Goal: Communication & Community: Participate in discussion

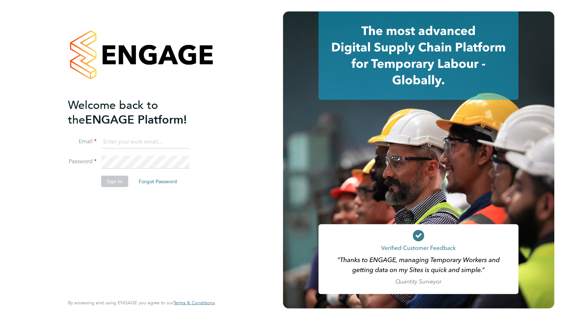
click at [154, 143] on input at bounding box center [145, 142] width 88 height 13
type input "lowenna@omniapeople.com"
click at [119, 182] on button "Sign In" at bounding box center [114, 181] width 27 height 11
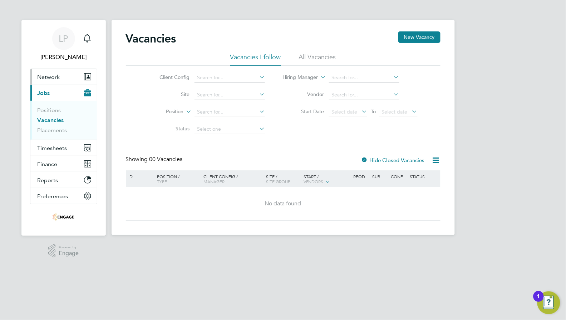
click at [46, 74] on span "Network" at bounding box center [49, 77] width 23 height 7
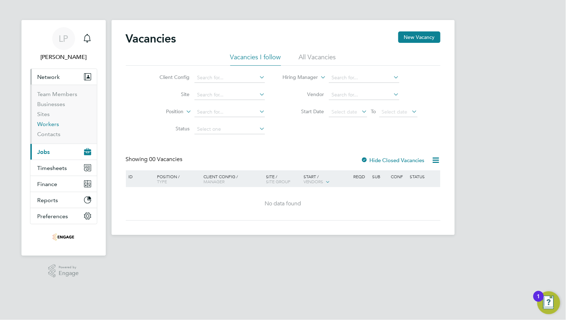
click at [54, 126] on link "Workers" at bounding box center [49, 124] width 22 height 7
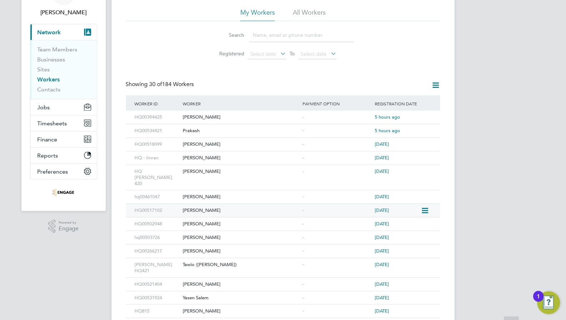
scroll to position [134, 0]
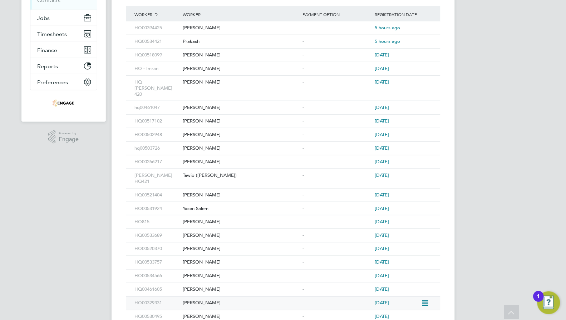
click at [190, 297] on div "[PERSON_NAME]" at bounding box center [241, 303] width 120 height 13
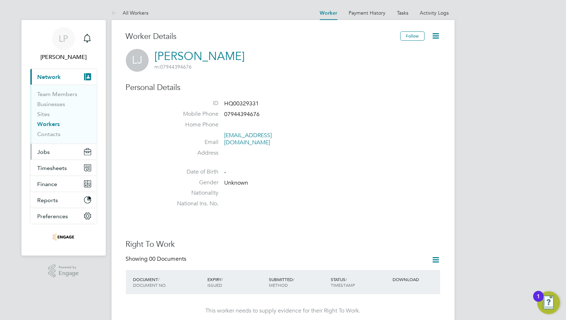
click at [49, 153] on span "Jobs" at bounding box center [44, 152] width 13 height 7
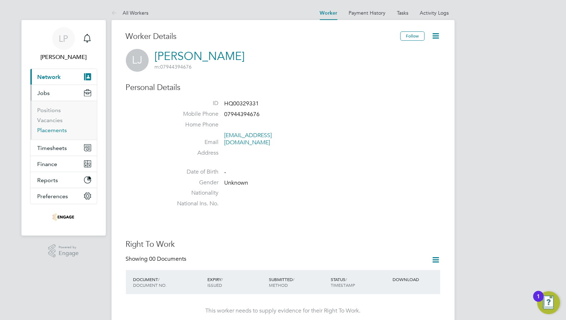
click at [50, 131] on link "Placements" at bounding box center [53, 130] width 30 height 7
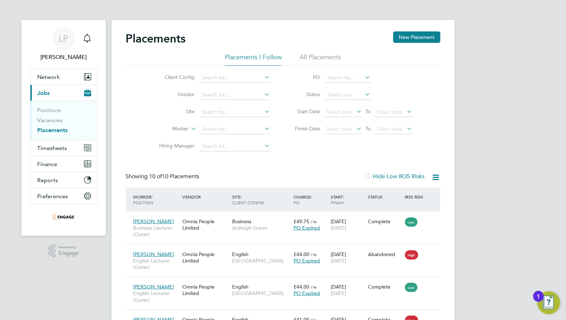
click at [303, 58] on li "All Placements" at bounding box center [320, 59] width 41 height 13
click at [545, 306] on img "Open Resource Center, 1 new notification" at bounding box center [548, 303] width 23 height 23
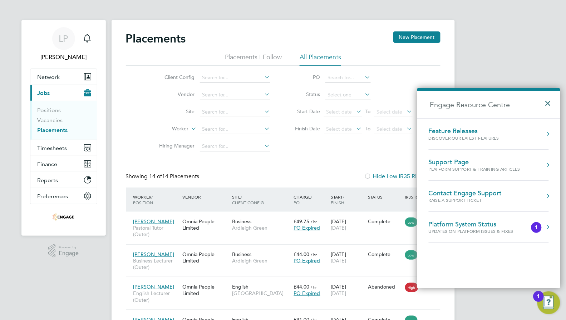
drag, startPoint x: 548, startPoint y: 104, endPoint x: 549, endPoint y: 113, distance: 8.6
click at [548, 104] on button "×" at bounding box center [550, 101] width 10 height 16
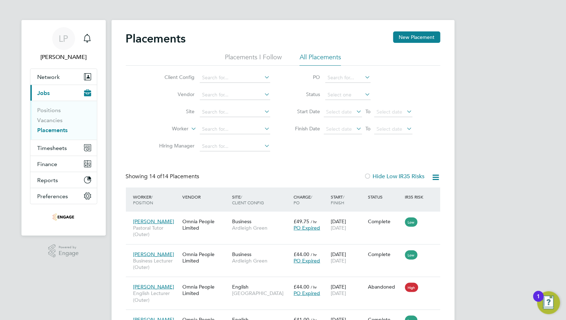
click at [543, 301] on div "1" at bounding box center [539, 296] width 10 height 11
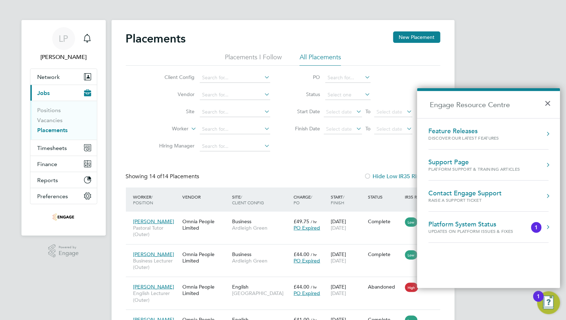
click at [478, 230] on div "Updates on Platform Issues & Fixes" at bounding box center [478, 231] width 99 height 6
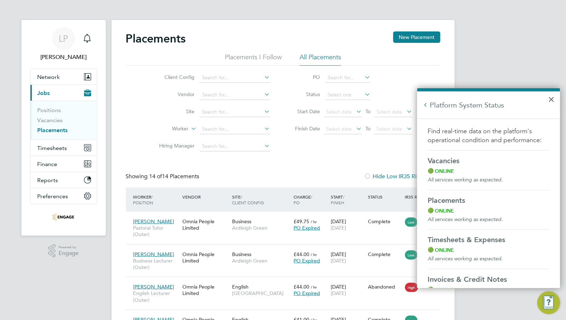
click at [521, 131] on p "Find real-time data on the platform's operational condition and performance:" at bounding box center [489, 136] width 122 height 18
click at [554, 99] on button "×" at bounding box center [551, 99] width 7 height 11
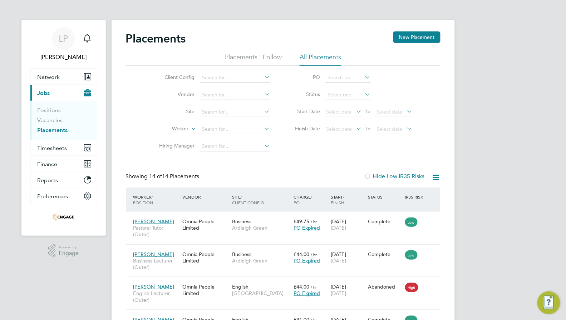
click at [327, 59] on li "All Placements" at bounding box center [320, 59] width 41 height 13
click at [316, 55] on li "All Placements" at bounding box center [320, 59] width 41 height 13
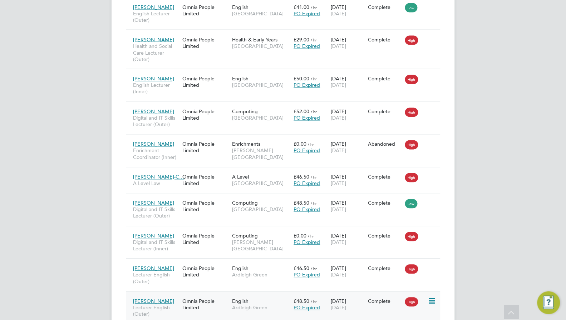
scroll to position [358, 0]
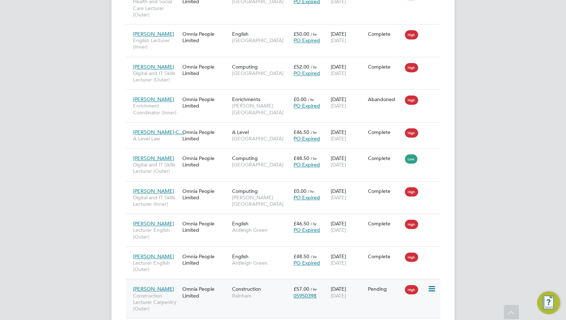
click at [183, 301] on div "Omnia People Limited" at bounding box center [205, 293] width 49 height 20
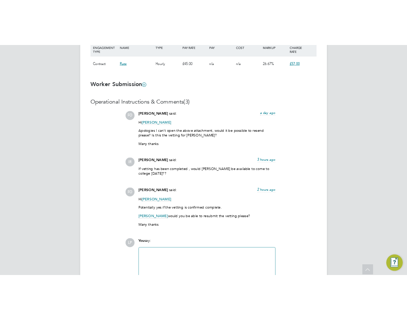
scroll to position [609, 0]
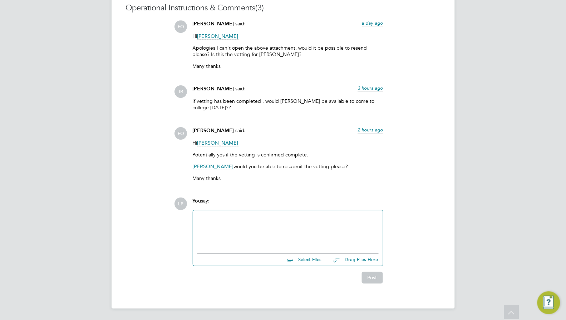
click at [245, 230] on div at bounding box center [287, 230] width 181 height 31
click at [256, 233] on div at bounding box center [287, 230] width 181 height 31
click at [308, 261] on input "file" at bounding box center [324, 259] width 107 height 10
click at [304, 256] on input "file" at bounding box center [324, 259] width 107 height 10
type input "C:\fakepath\Joseph Leroy HQ00329331.docx"
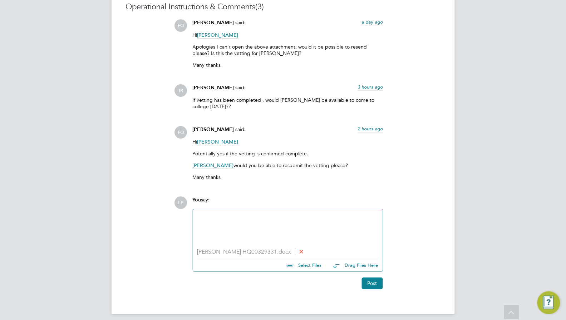
click at [299, 265] on input "file" at bounding box center [324, 265] width 107 height 10
type input "C:\fakepath\Applicant Profile - Leroy Joseph - 1.doc"
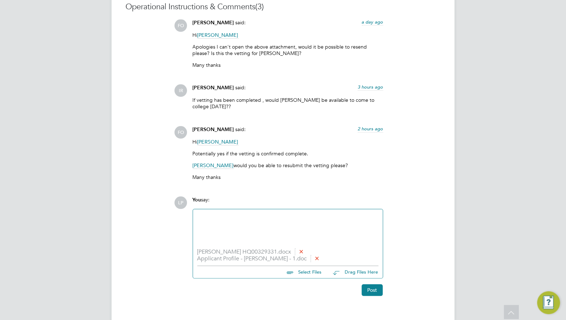
click at [301, 271] on input "file" at bounding box center [324, 271] width 107 height 10
type input "C:\fakepath\RTW.Leroy Joseph.OP.pdf"
click at [311, 283] on input "file" at bounding box center [324, 278] width 107 height 10
type input "C:\fakepath\DBS.Leroy Joseph.OP.pdf"
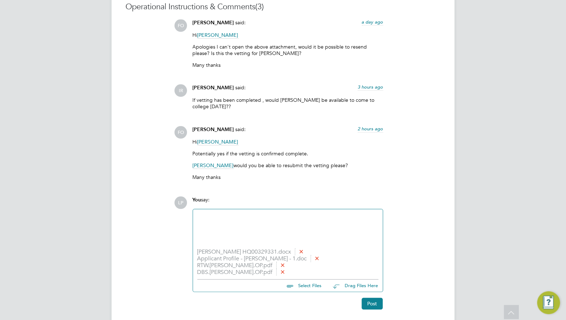
click at [315, 282] on input "file" at bounding box center [324, 285] width 107 height 10
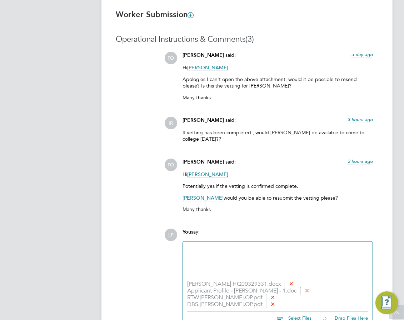
scroll to position [4, 4]
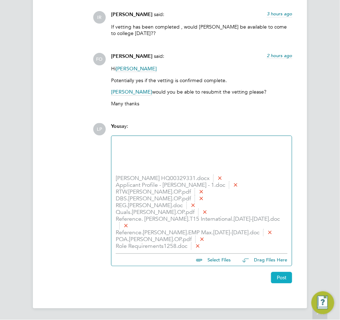
click at [275, 282] on button "Post" at bounding box center [281, 277] width 21 height 11
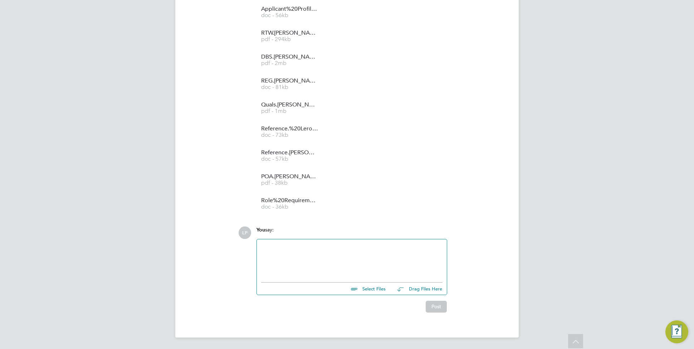
click at [305, 251] on div at bounding box center [351, 259] width 181 height 31
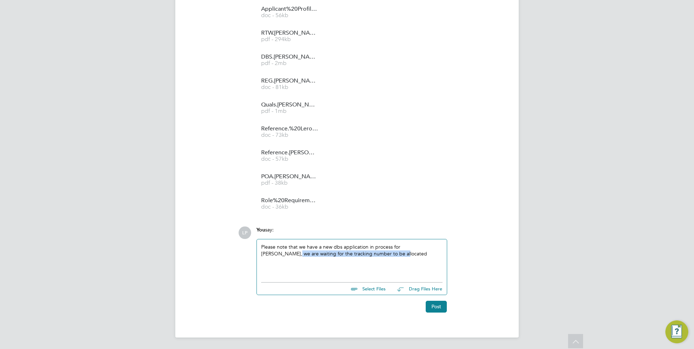
drag, startPoint x: 362, startPoint y: 252, endPoint x: 254, endPoint y: 251, distance: 108.0
click at [254, 251] on div "You say: Please note that we have a new dbs application in process for Leroy, w…" at bounding box center [352, 261] width 198 height 69
click at [311, 251] on div "Please note that we have a new dbs application in process for Leroy, we are wai…" at bounding box center [351, 259] width 181 height 31
click at [374, 256] on div "Please note that we have a new dbs application in process for Leroy, we are wai…" at bounding box center [351, 259] width 181 height 31
click at [430, 247] on div "Please note that we have a new dbs application in process for Leroy, we are wai…" at bounding box center [351, 259] width 181 height 31
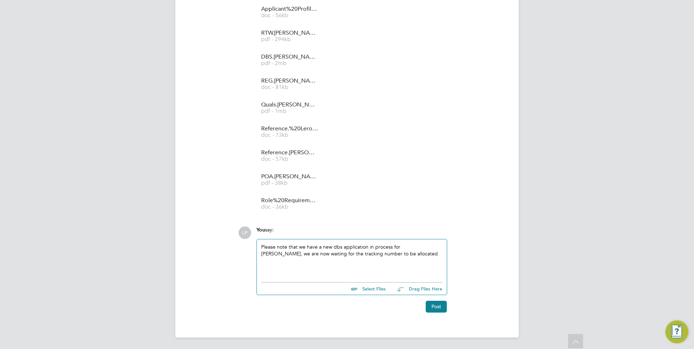
click at [381, 260] on div "Please note that we have a new dbs application in process for Leroy, we are now…" at bounding box center [351, 259] width 181 height 31
drag, startPoint x: 389, startPoint y: 254, endPoint x: 226, endPoint y: 236, distance: 163.7
click at [226, 236] on div "Operational Instructions & Comments (4) FO Francesca O'Riordan said: a day ago …" at bounding box center [347, 38] width 315 height 547
click at [389, 246] on div "Please note that we have a new dbs application in process for Leroy, we are now…" at bounding box center [351, 259] width 181 height 31
click at [440, 303] on button "Post" at bounding box center [436, 306] width 21 height 11
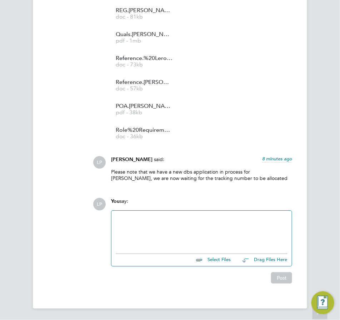
scroll to position [955, 0]
